Goal: Task Accomplishment & Management: Use online tool/utility

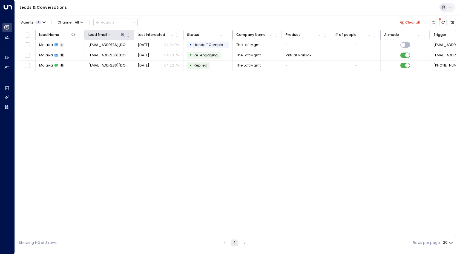
click at [123, 36] on icon at bounding box center [123, 35] width 4 height 4
click at [153, 53] on icon "button" at bounding box center [153, 53] width 4 height 4
click at [140, 54] on input "text" at bounding box center [123, 53] width 68 height 10
type input "**********"
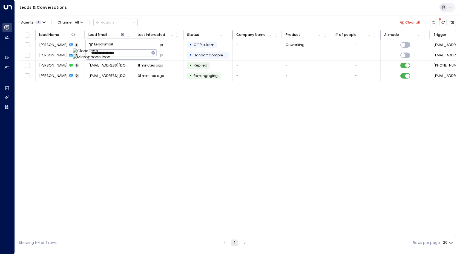
click at [179, 25] on div "Agents 1 Channel: All Actions Clear all" at bounding box center [237, 22] width 437 height 10
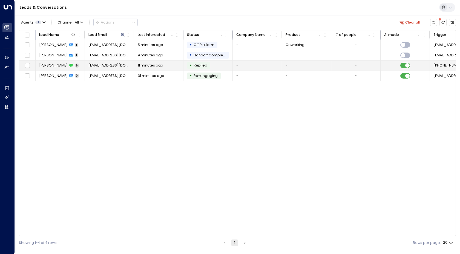
click at [53, 68] on span "[PERSON_NAME]" at bounding box center [53, 65] width 28 height 5
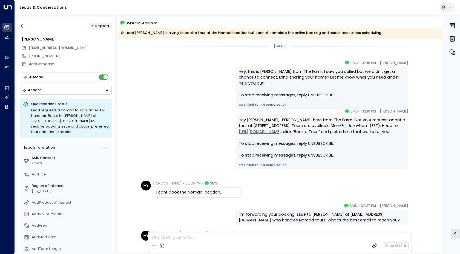
scroll to position [99, 0]
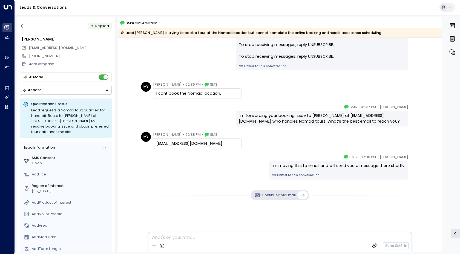
click at [126, 147] on div "MY [PERSON_NAME] • 02:38 PM • SMS [EMAIL_ADDRESS][DOMAIN_NAME]" at bounding box center [280, 140] width 325 height 17
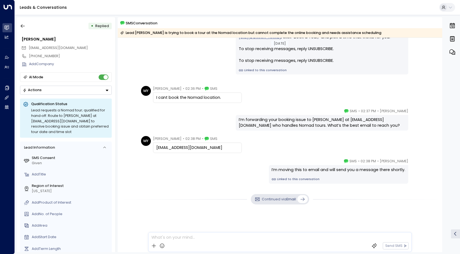
scroll to position [101, 0]
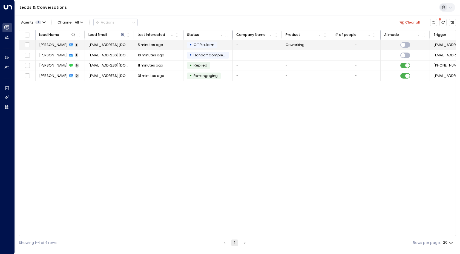
click at [49, 47] on span "[PERSON_NAME]" at bounding box center [53, 44] width 28 height 5
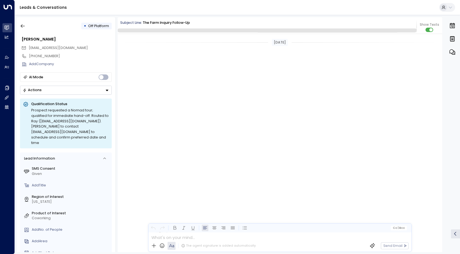
scroll to position [456, 0]
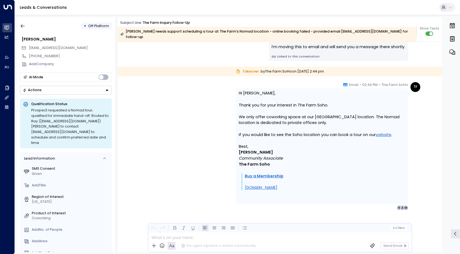
click at [205, 117] on div "TF The Farm SoHo • 02:44 PM • Email Hi [PERSON_NAME], Thank you for your intere…" at bounding box center [279, 146] width 281 height 128
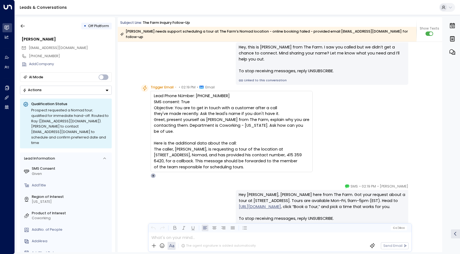
scroll to position [27, 0]
